Goal: Find specific page/section: Find specific page/section

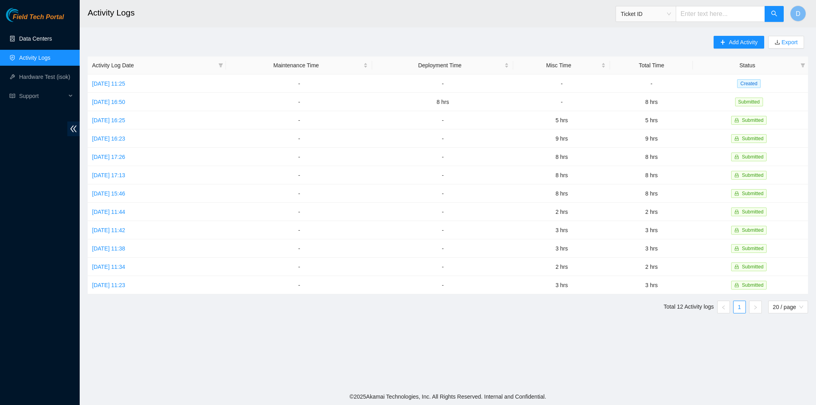
click at [43, 37] on link "Data Centers" at bounding box center [35, 38] width 33 height 6
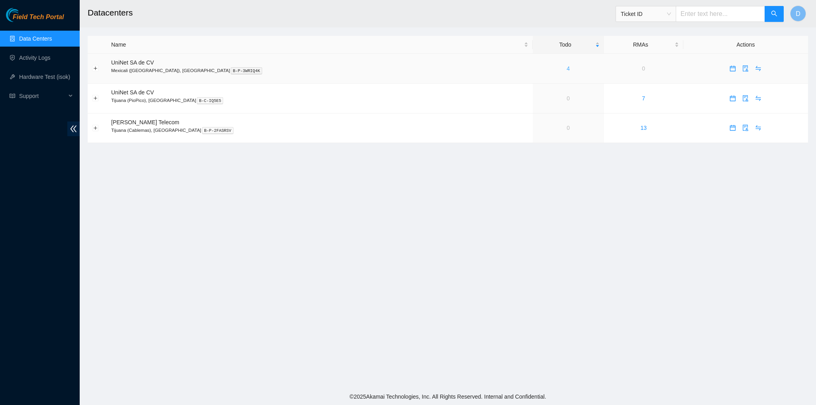
click at [566, 69] on link "4" at bounding box center [567, 68] width 3 height 6
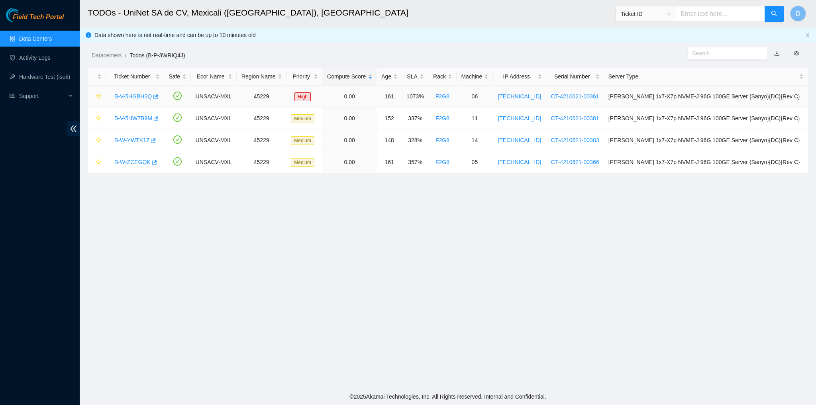
click at [123, 98] on link "B-V-5HGBH3Q" at bounding box center [132, 96] width 37 height 6
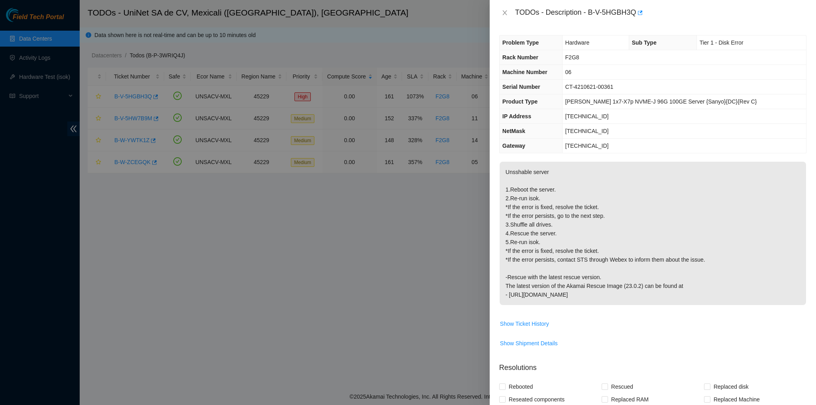
click at [376, 292] on div at bounding box center [408, 202] width 816 height 405
click at [504, 9] on button "Close" at bounding box center [504, 13] width 11 height 8
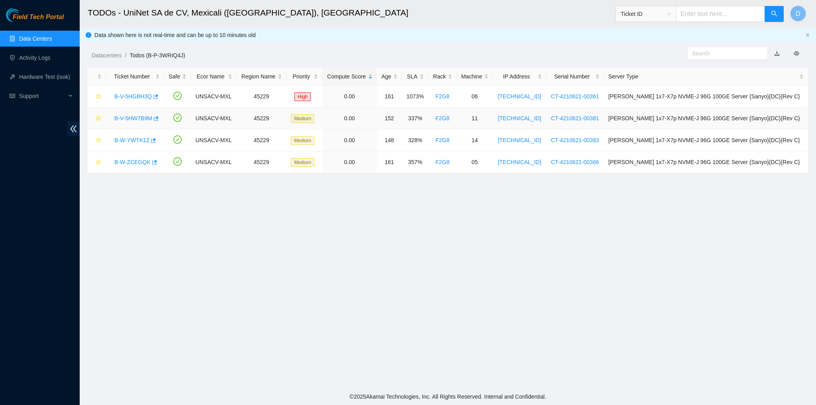
click at [146, 121] on link "B-V-5HW7B9M" at bounding box center [133, 118] width 38 height 6
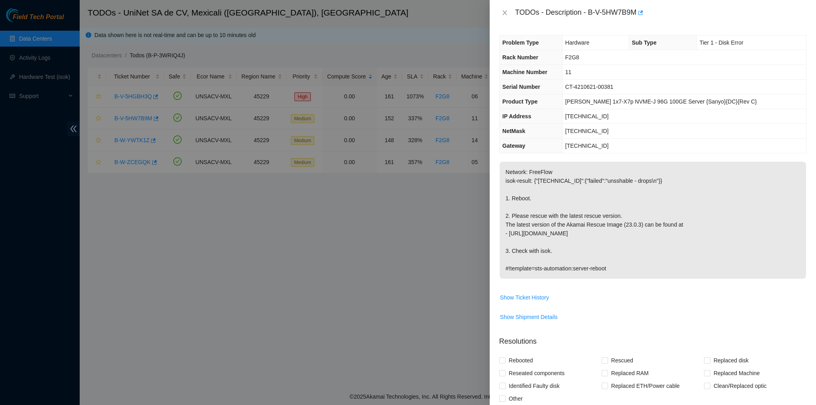
click at [141, 140] on div at bounding box center [408, 202] width 816 height 405
